Goal: Understand site structure: Understand site structure

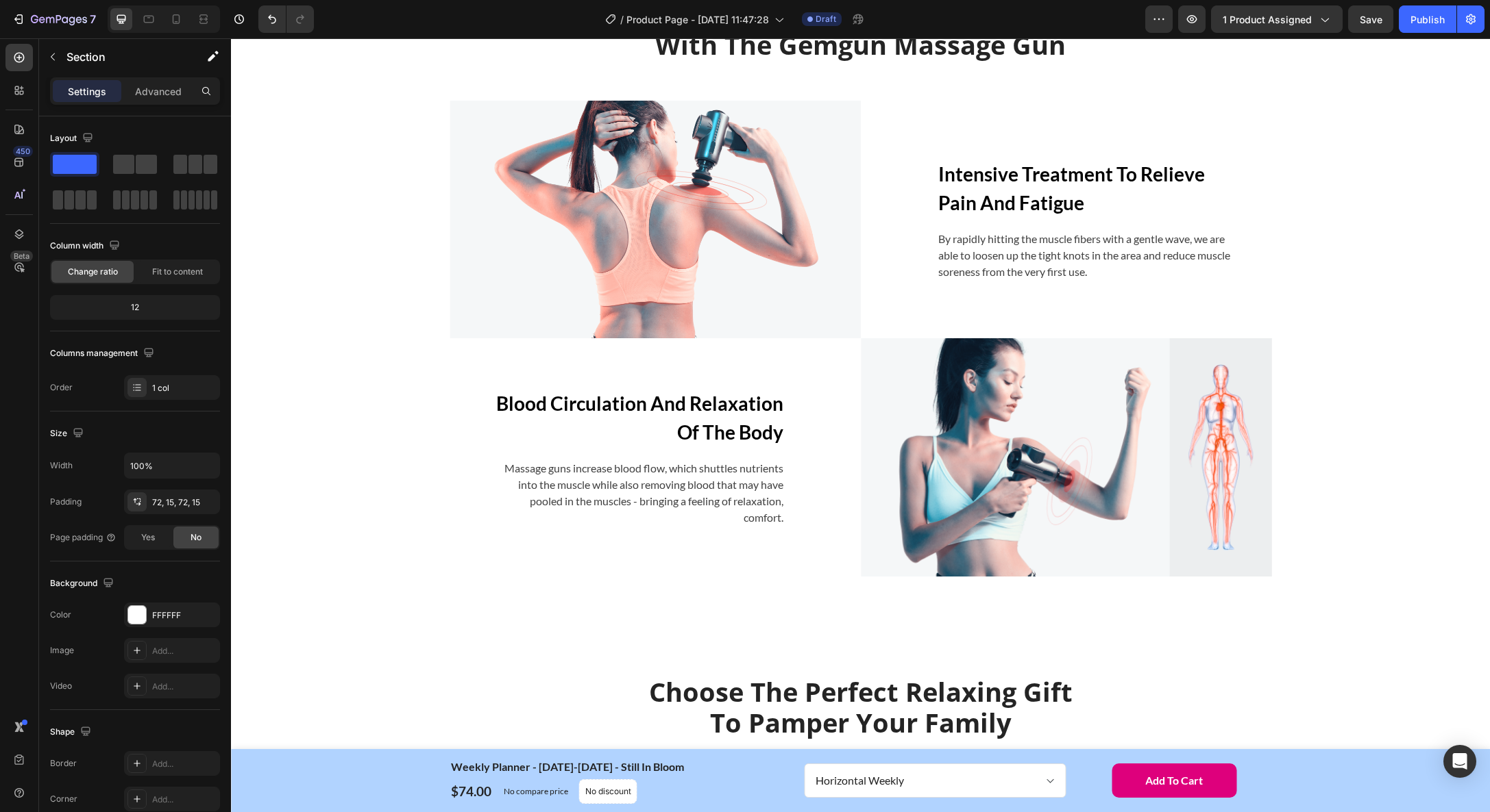
scroll to position [1047, 0]
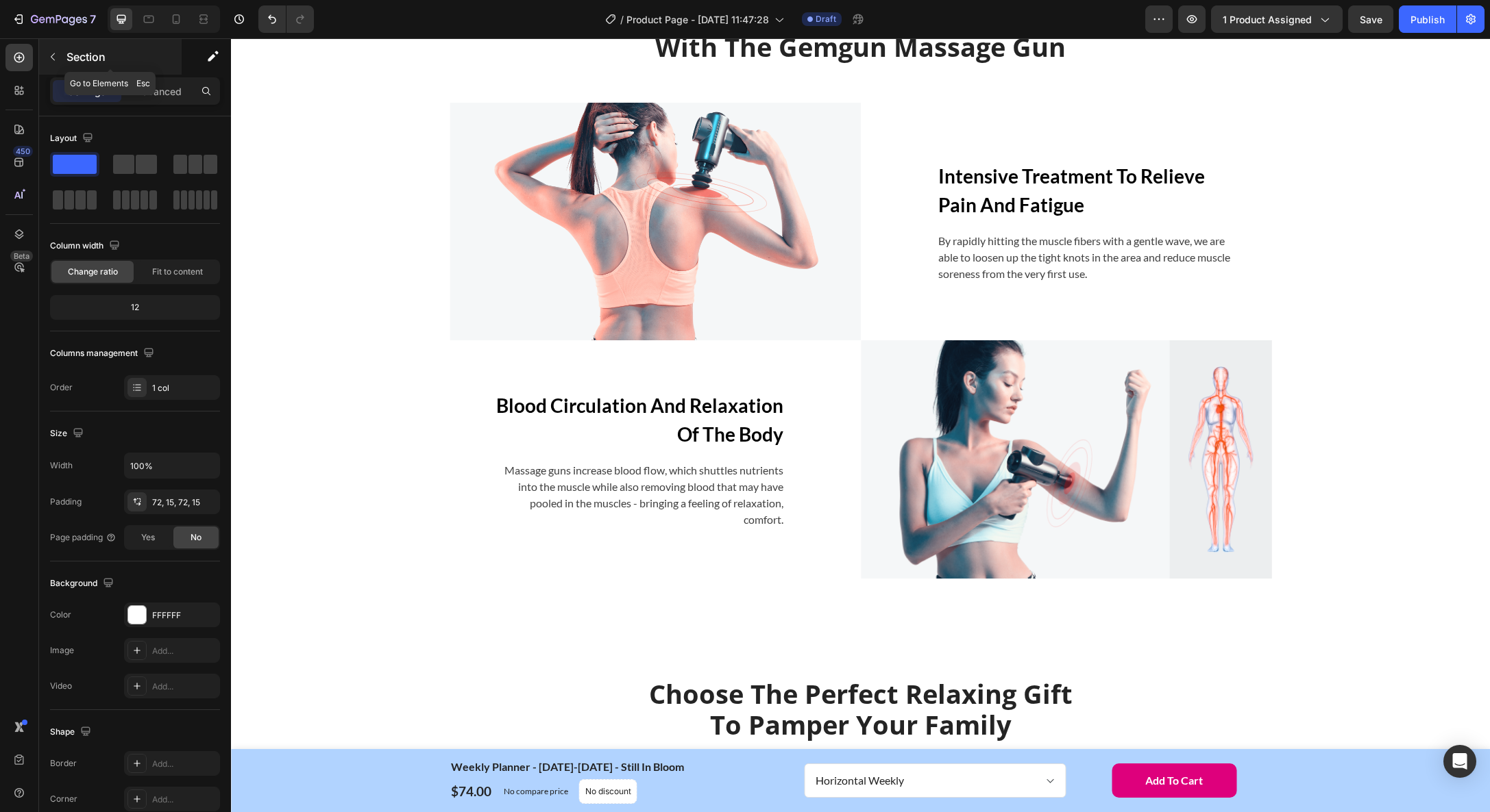
click at [50, 53] on icon "button" at bounding box center [52, 56] width 11 height 11
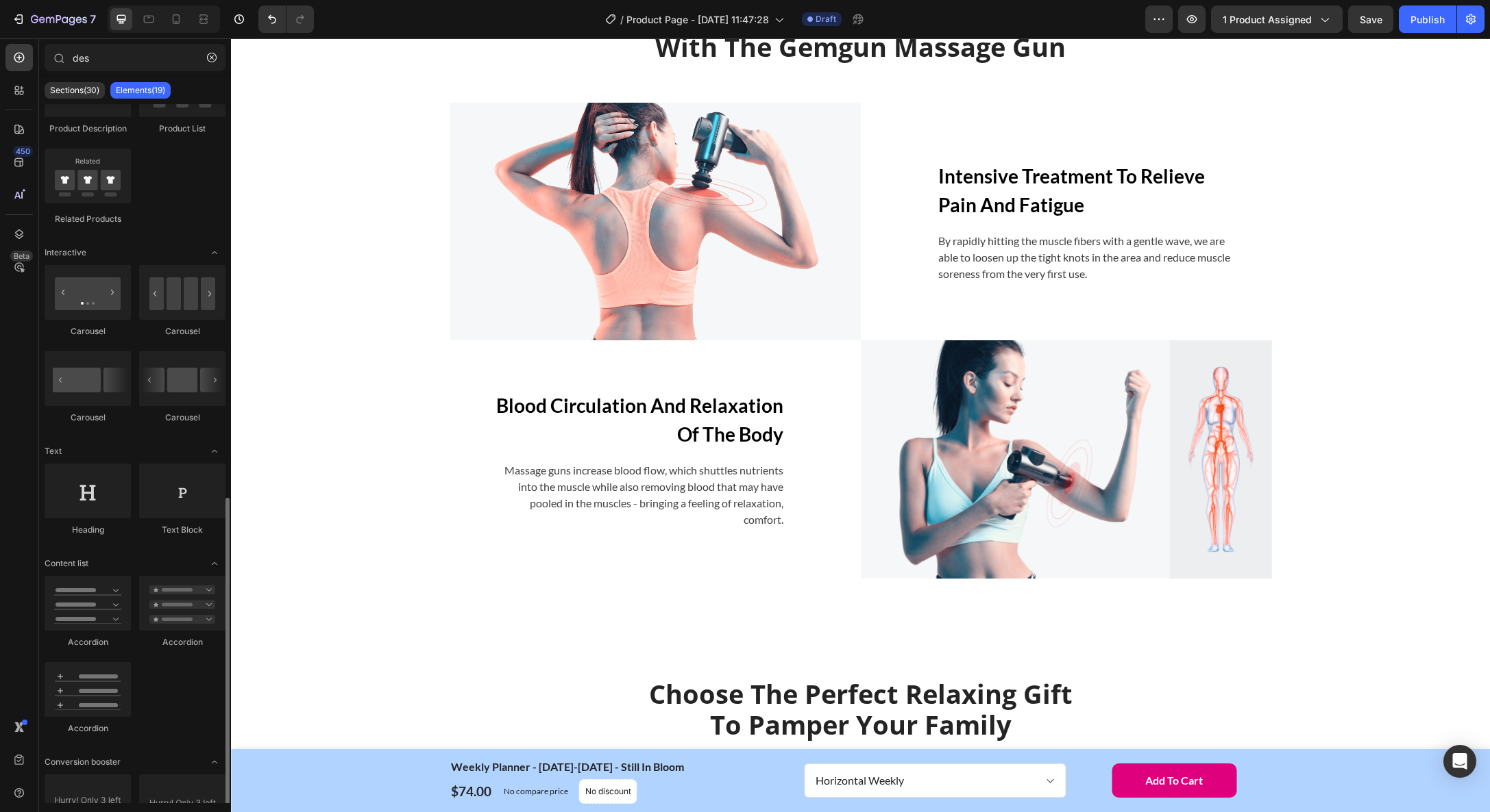
scroll to position [0, 0]
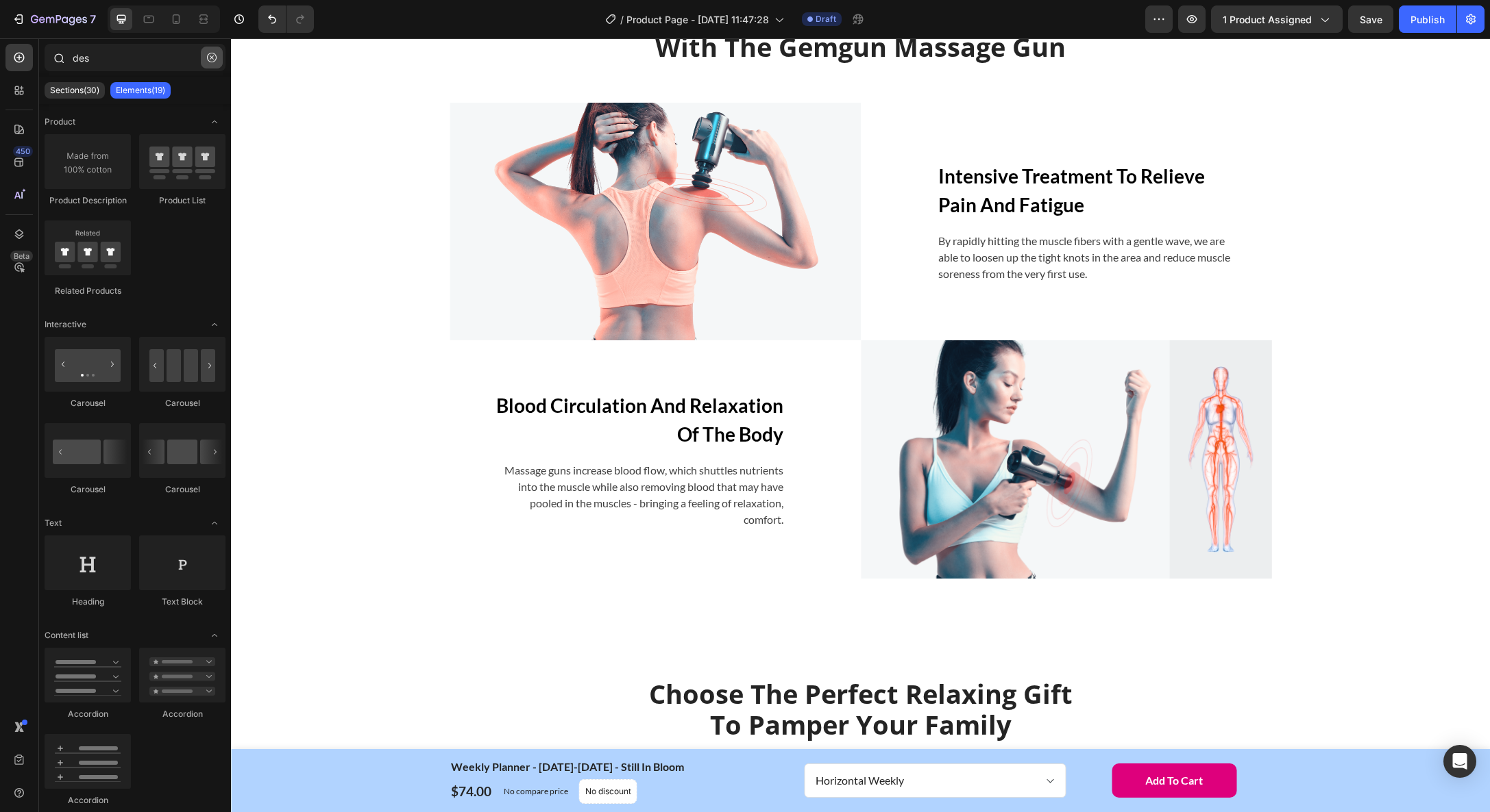
click at [212, 55] on icon "button" at bounding box center [211, 57] width 9 height 9
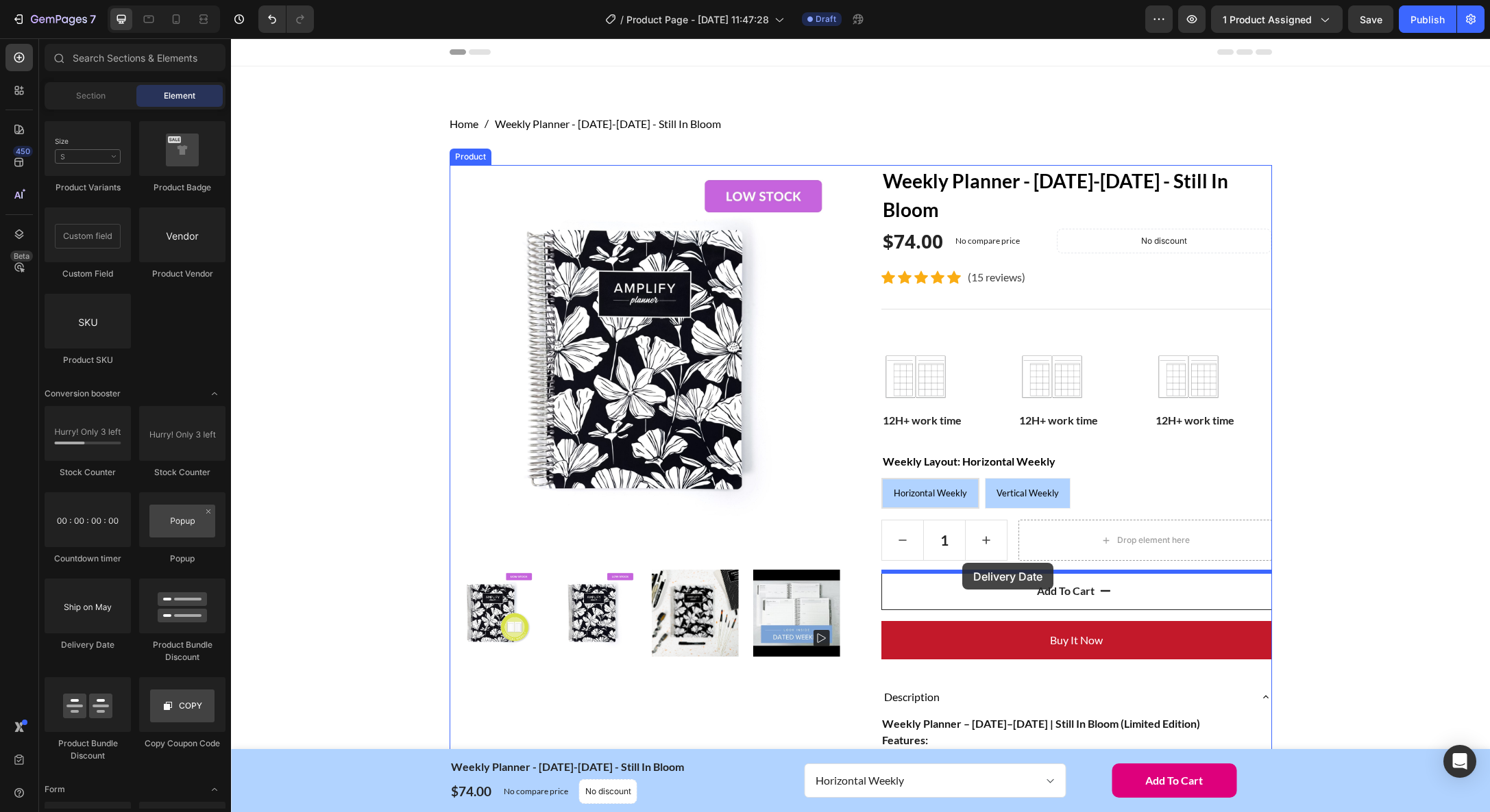
drag, startPoint x: 335, startPoint y: 639, endPoint x: 962, endPoint y: 563, distance: 631.6
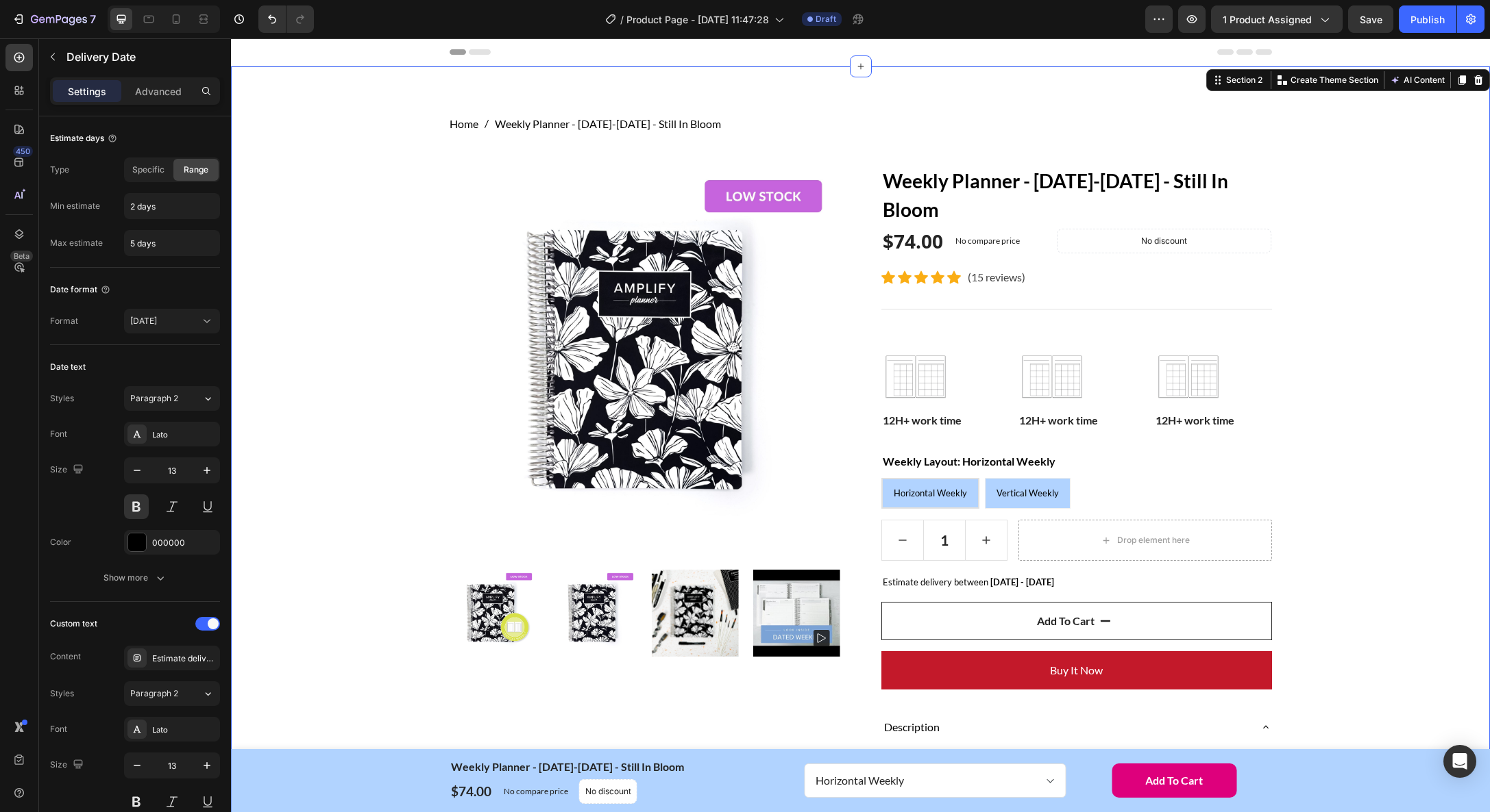
click at [1419, 610] on div "Home Weekly Planner - [DATE]-[DATE] - Still In Bloom Breadcrumb Row Product Ima…" at bounding box center [859, 769] width 1238 height 1306
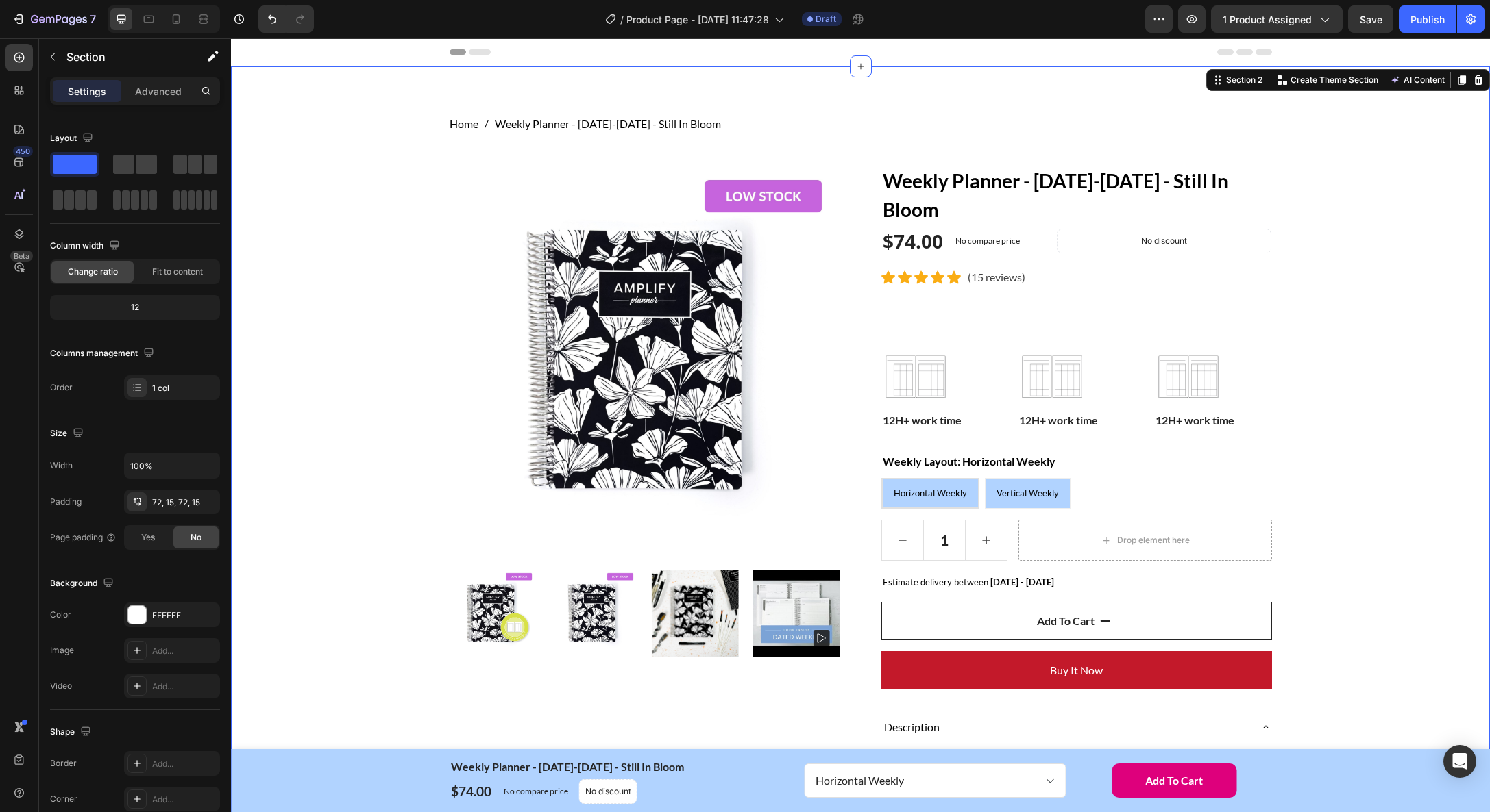
click at [1440, 586] on div "Home Weekly Planner - [DATE]-[DATE] - Still In Bloom Breadcrumb Row Product Ima…" at bounding box center [859, 769] width 1238 height 1306
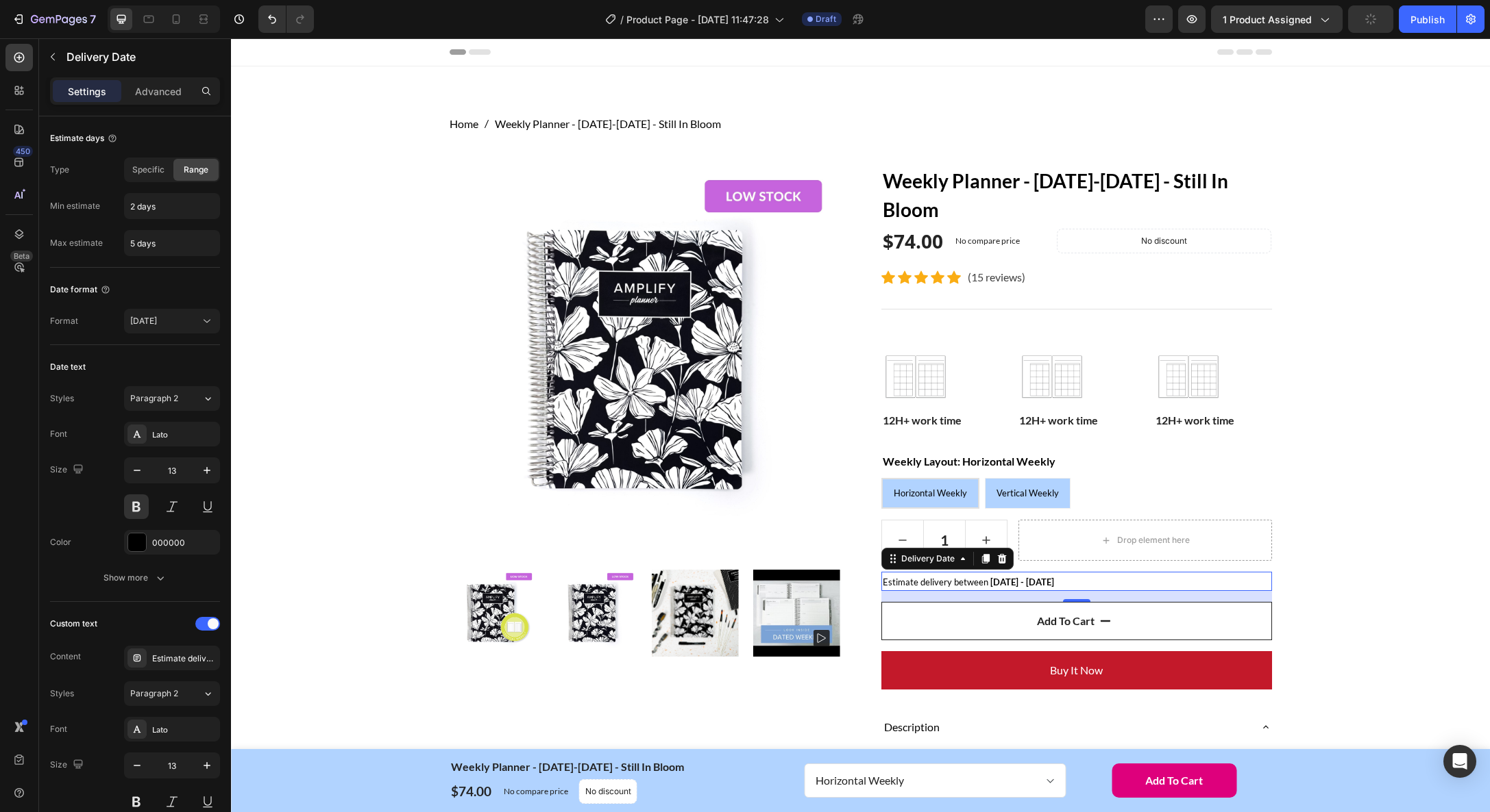
click at [953, 579] on span "Estimate delivery between" at bounding box center [936, 581] width 106 height 11
click at [57, 54] on icon "button" at bounding box center [52, 56] width 11 height 11
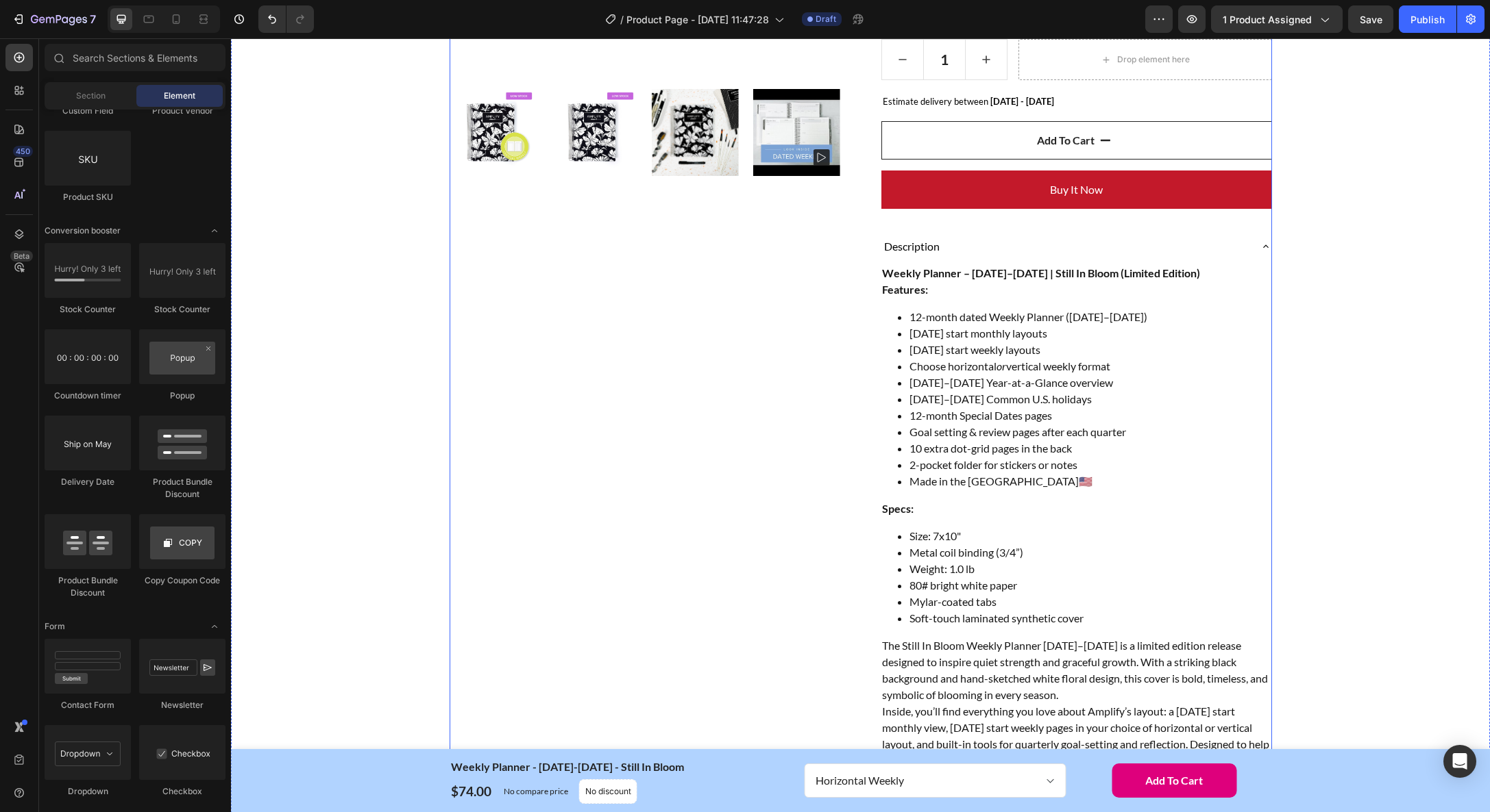
scroll to position [490, 0]
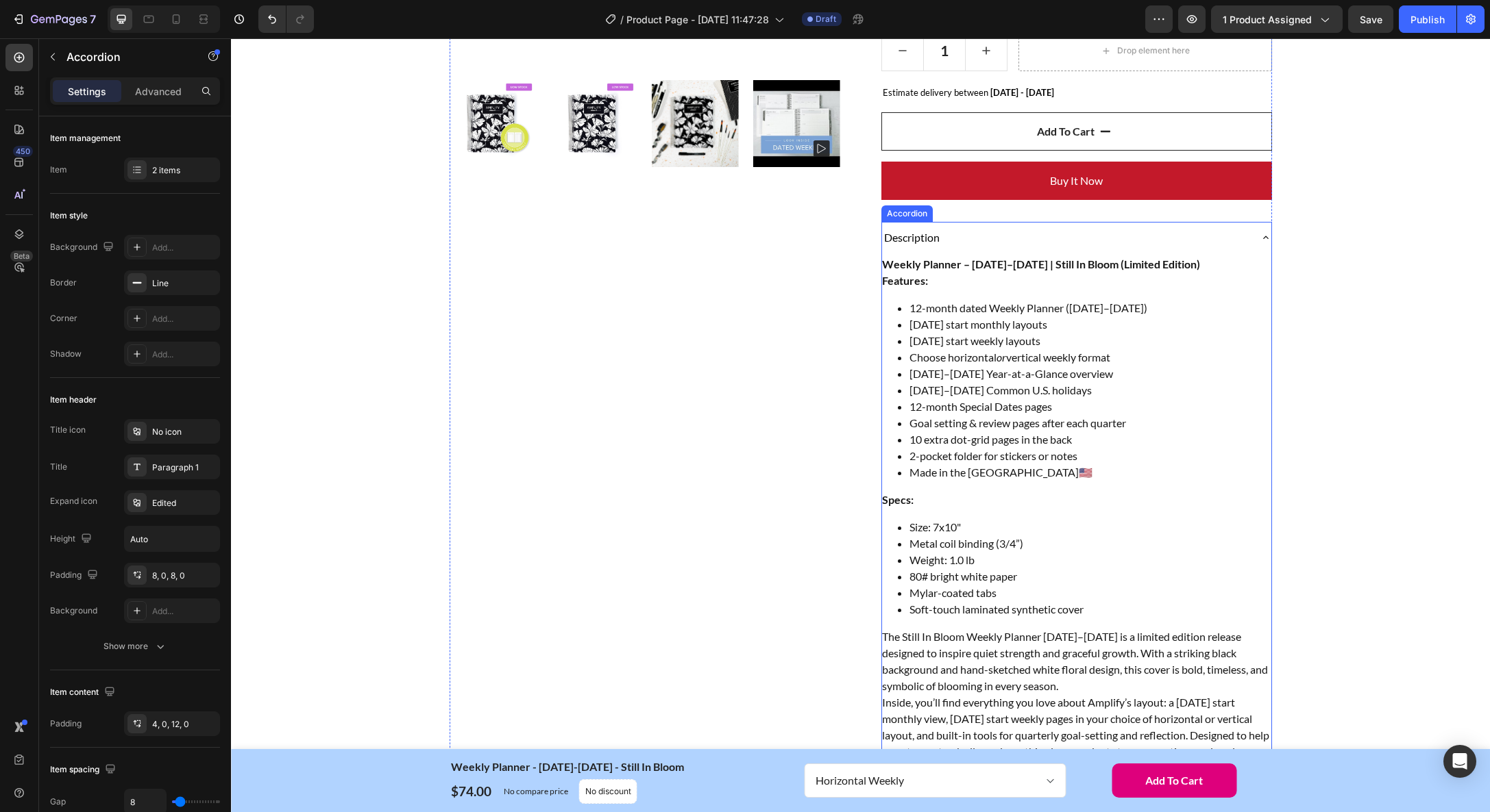
click at [1258, 237] on div "Description" at bounding box center [1076, 237] width 390 height 32
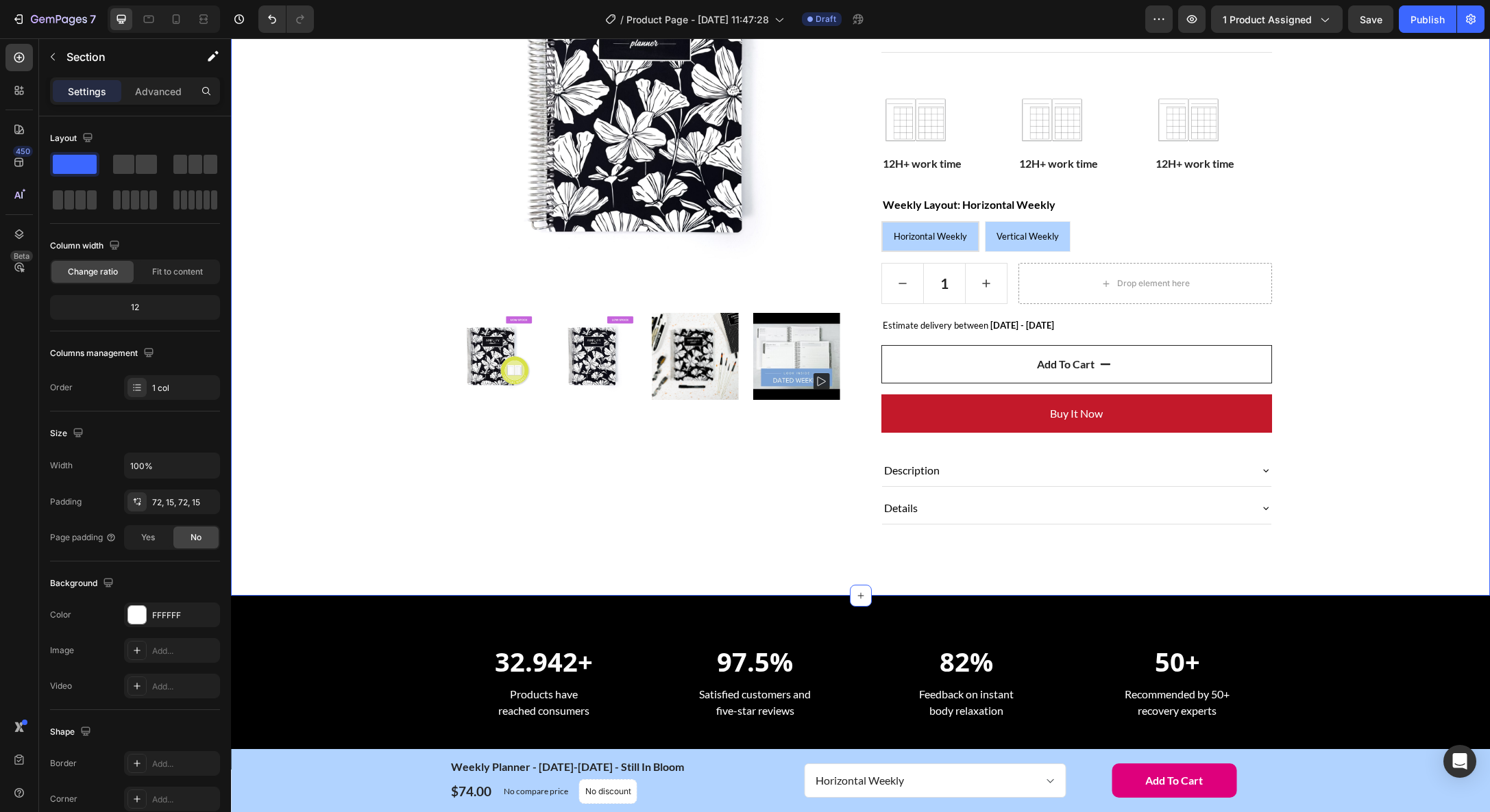
scroll to position [254, 0]
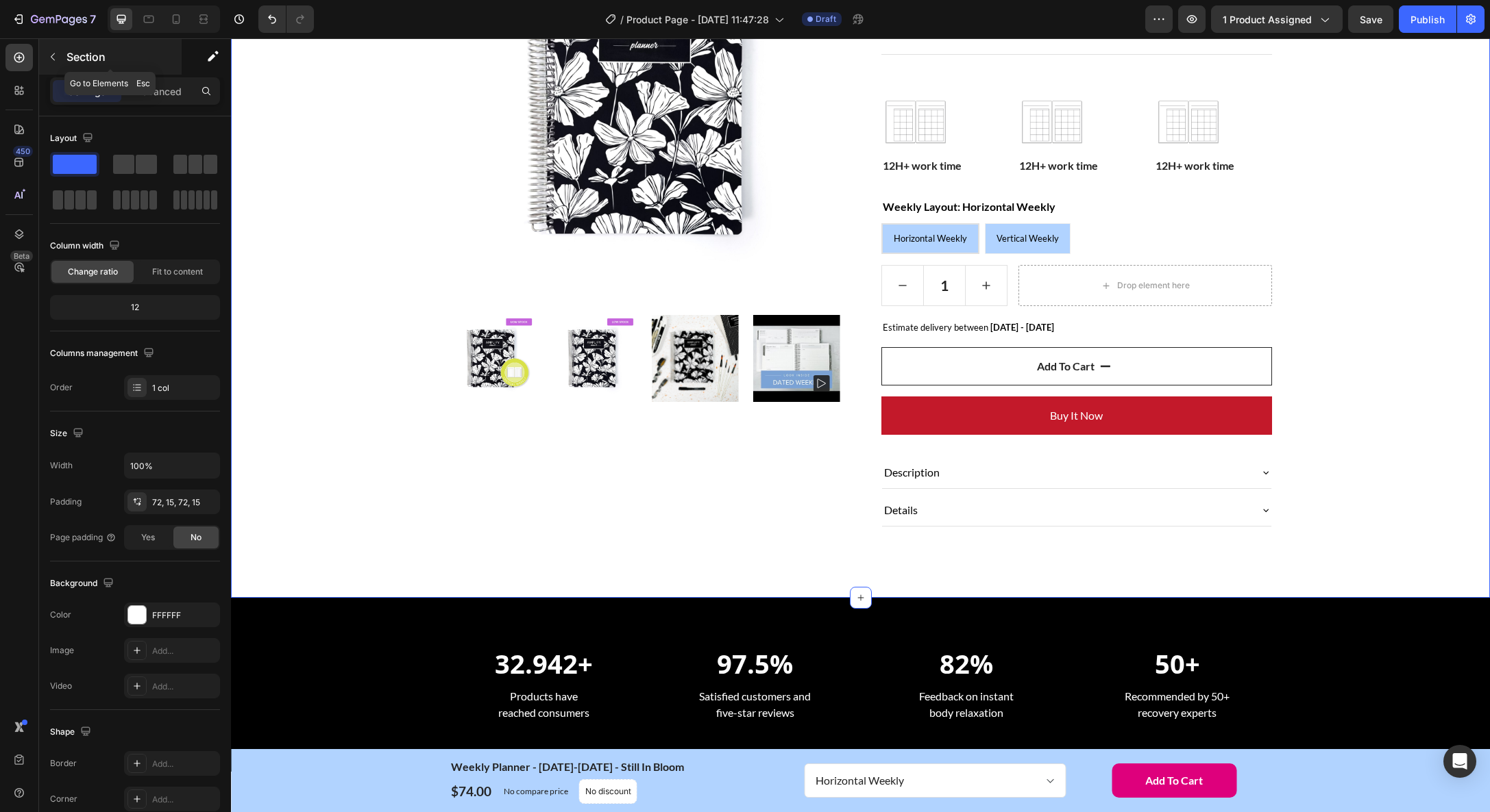
click at [44, 57] on button "button" at bounding box center [53, 57] width 22 height 22
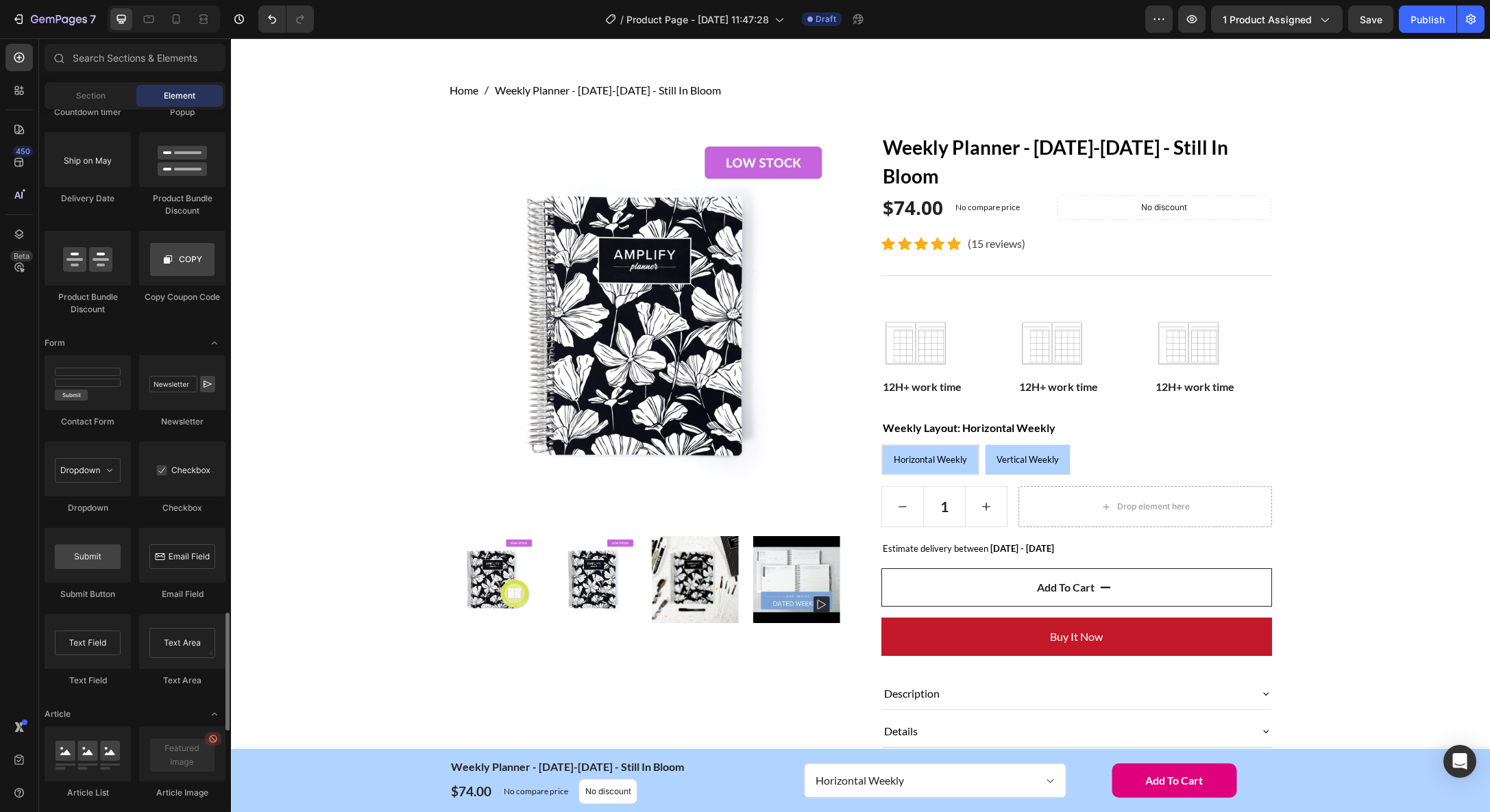
scroll to position [2988, 0]
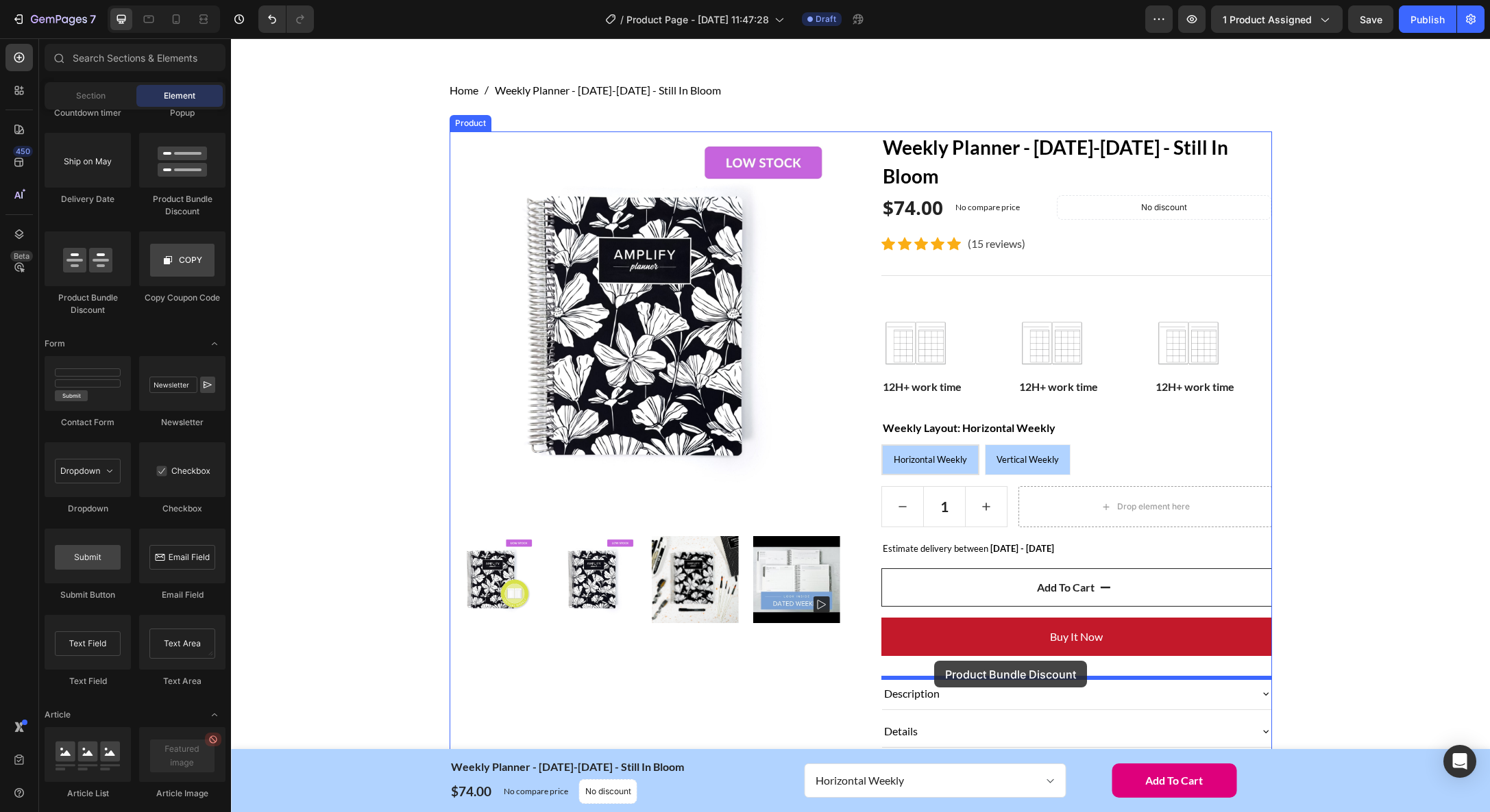
drag, startPoint x: 420, startPoint y: 202, endPoint x: 934, endPoint y: 661, distance: 689.1
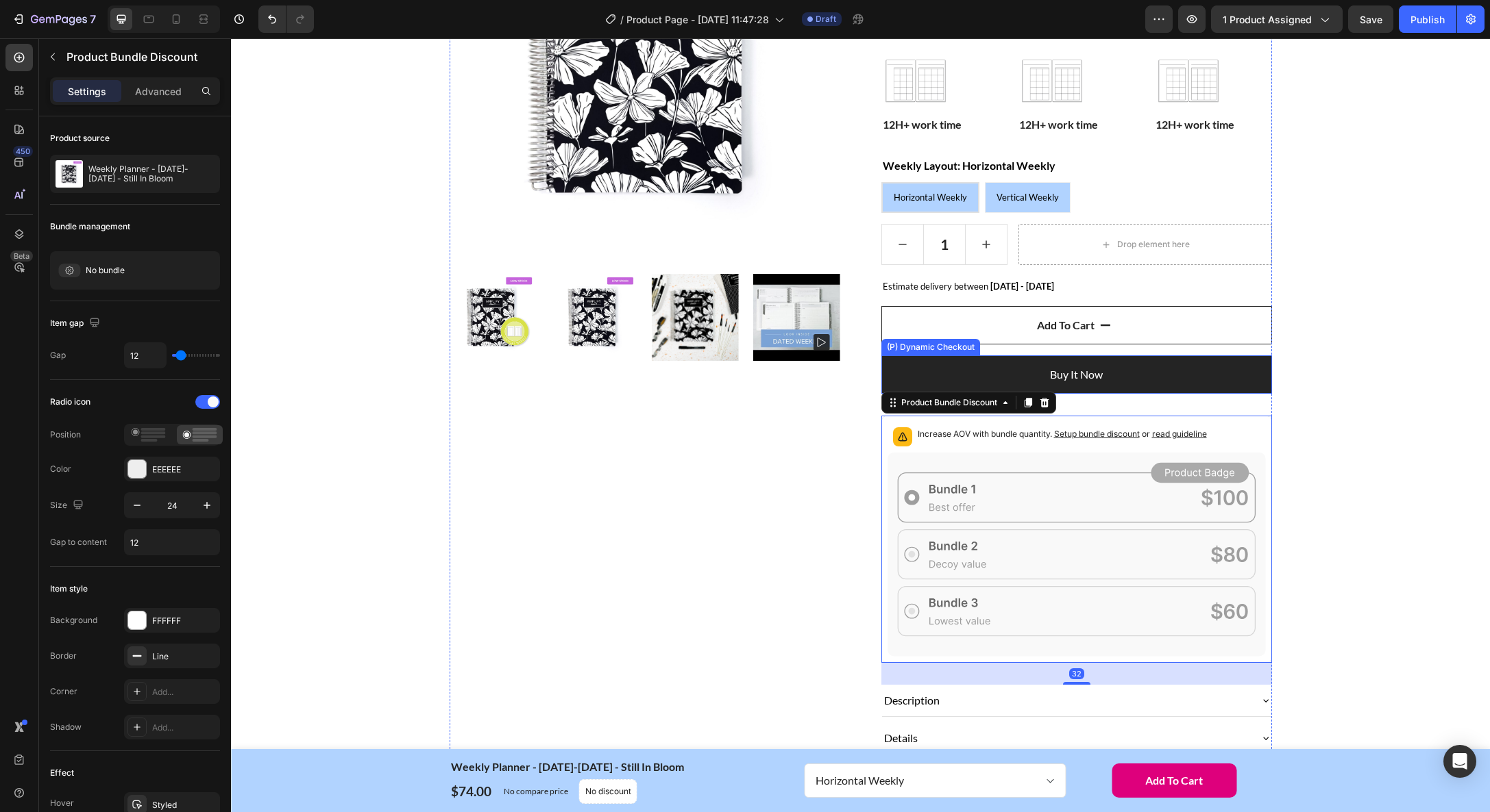
scroll to position [369, 0]
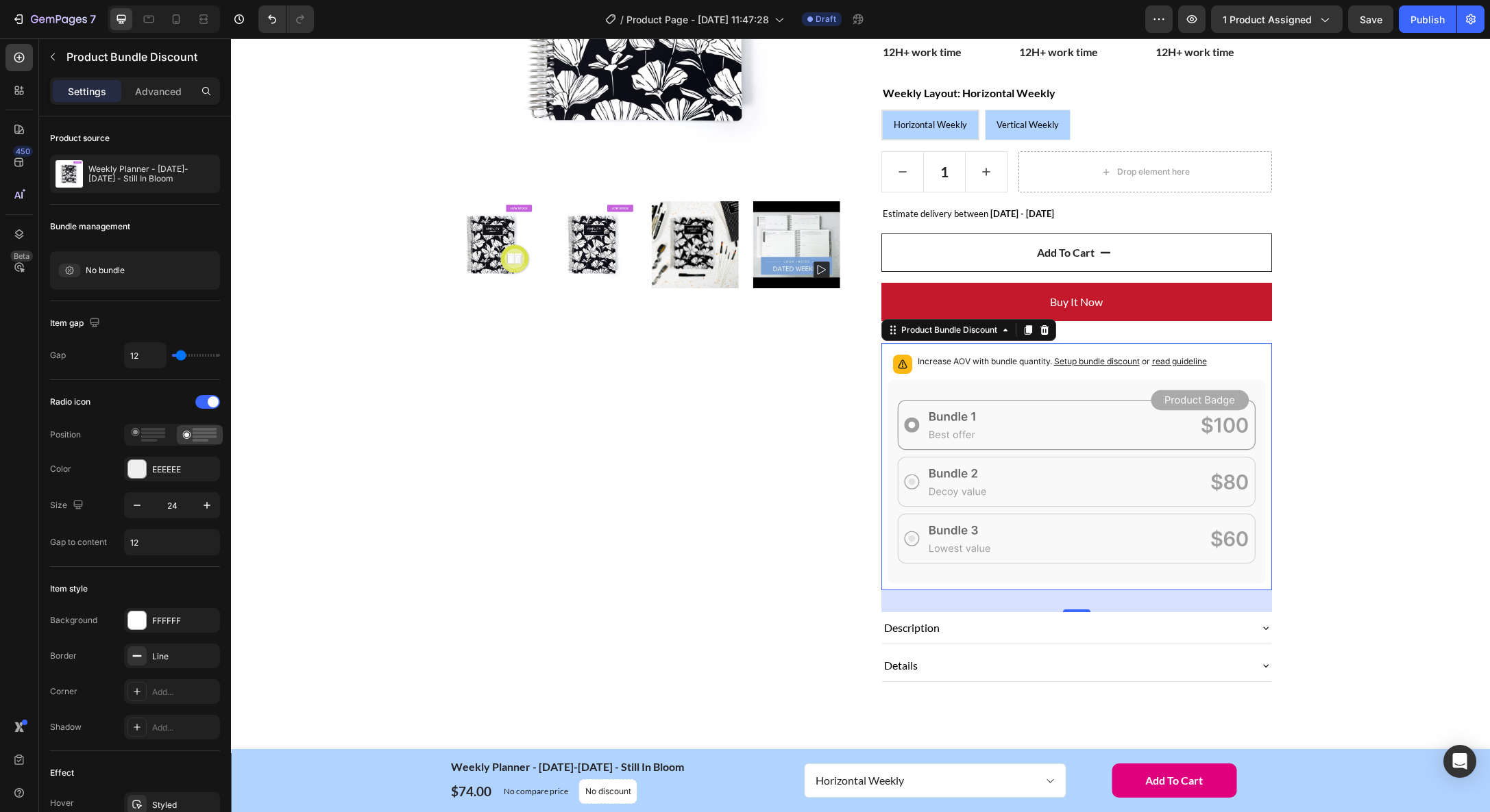
click at [1047, 328] on icon at bounding box center [1044, 330] width 9 height 9
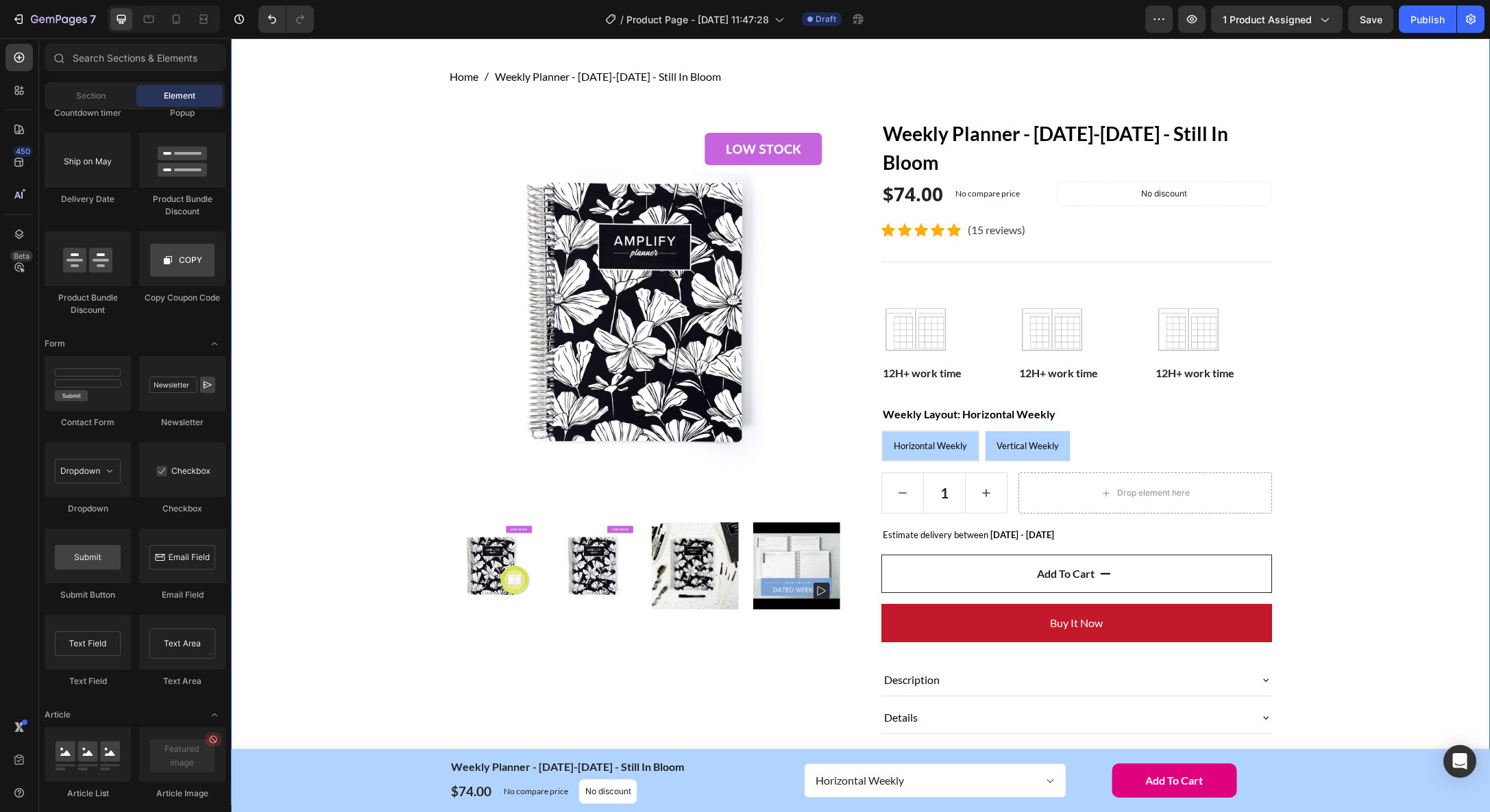
scroll to position [41, 0]
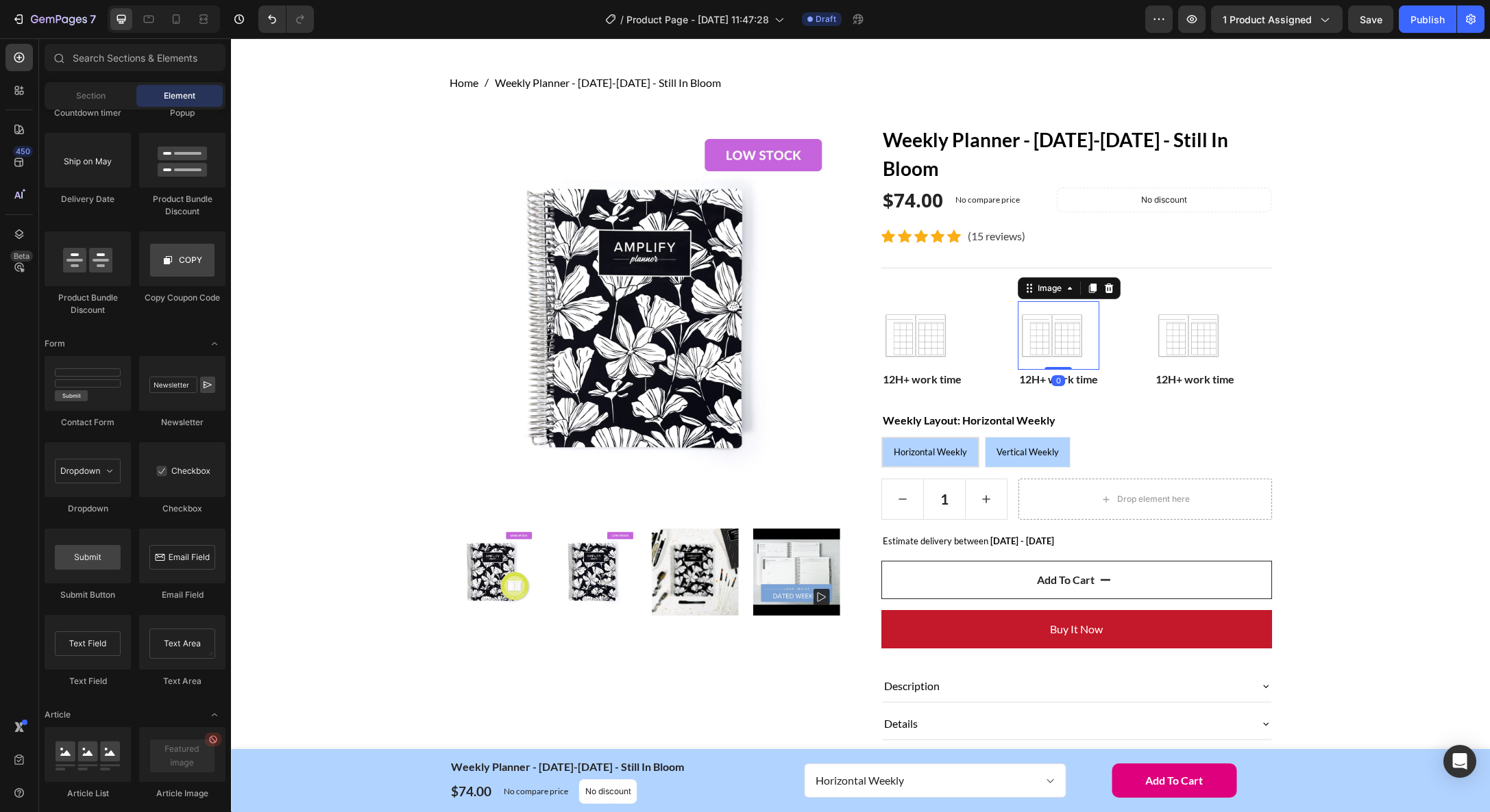
click at [1051, 338] on img at bounding box center [1052, 336] width 68 height 68
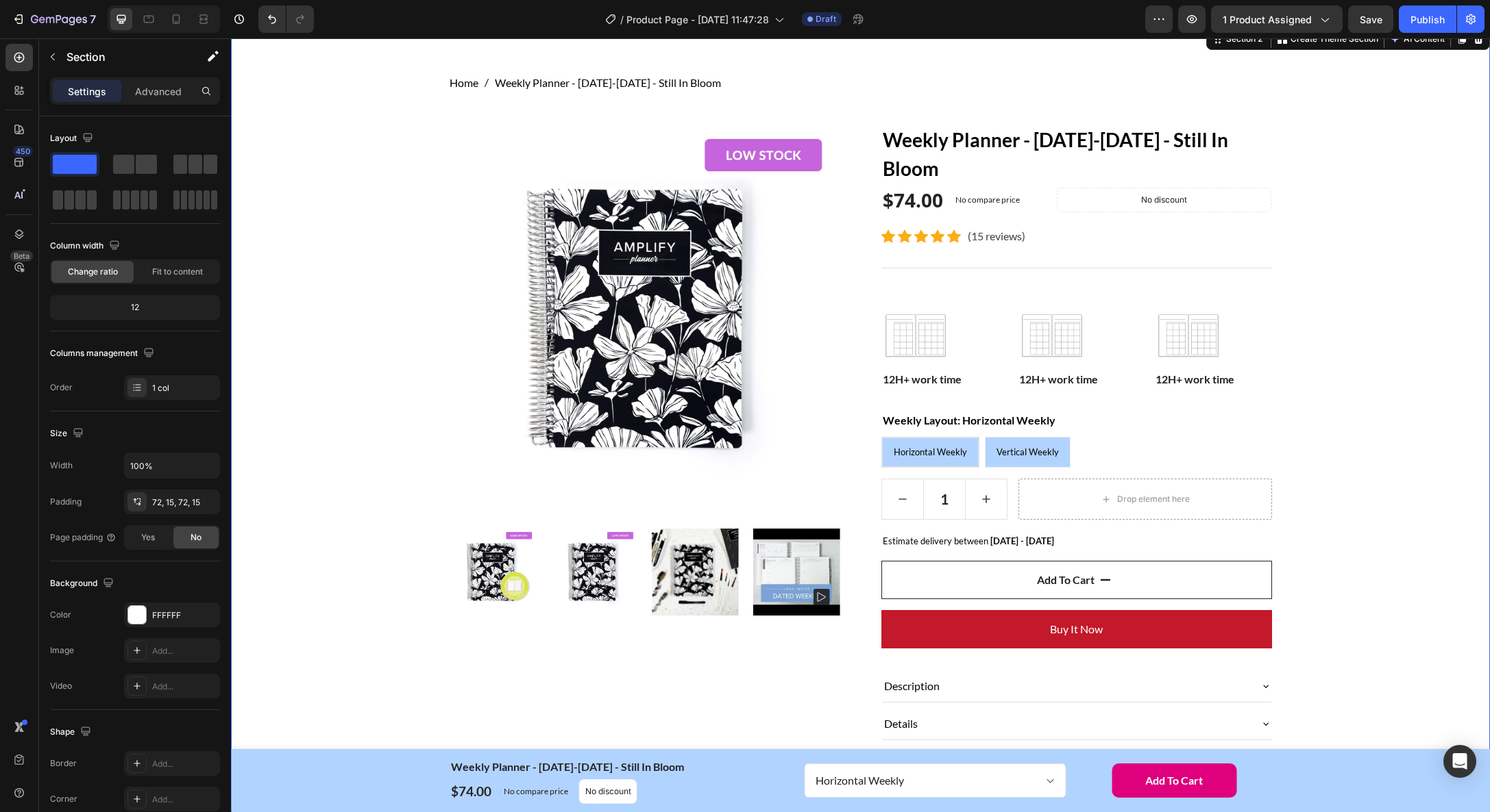
click at [1445, 396] on div "Home Weekly Planner - [DATE]-[DATE] - Still In Bloom Breadcrumb Row Product Ima…" at bounding box center [859, 418] width 1238 height 687
